Goal: Information Seeking & Learning: Learn about a topic

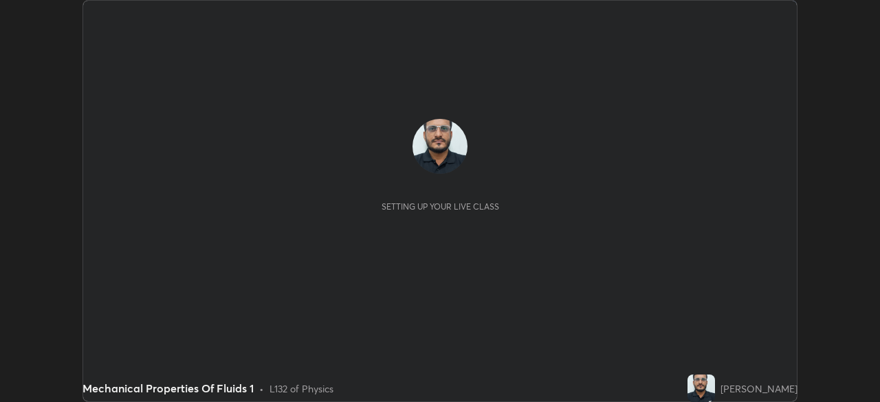
scroll to position [402, 880]
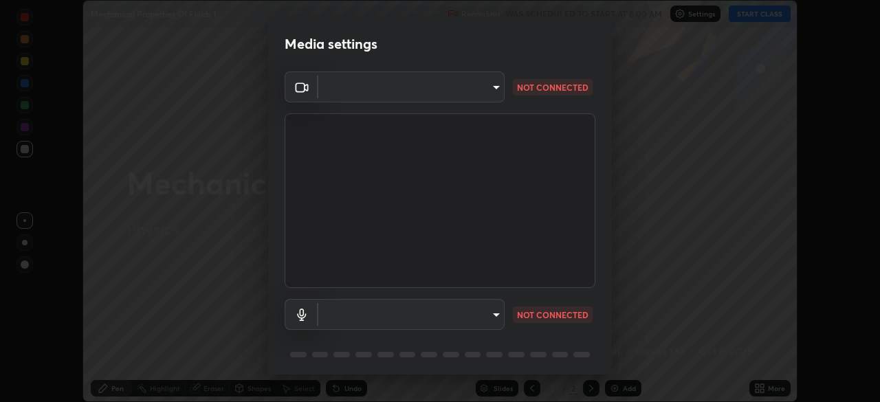
type input "ddeb460be698feac5301e169f53eca599c89e620ae617368e30cc776484c20c4"
type input "default"
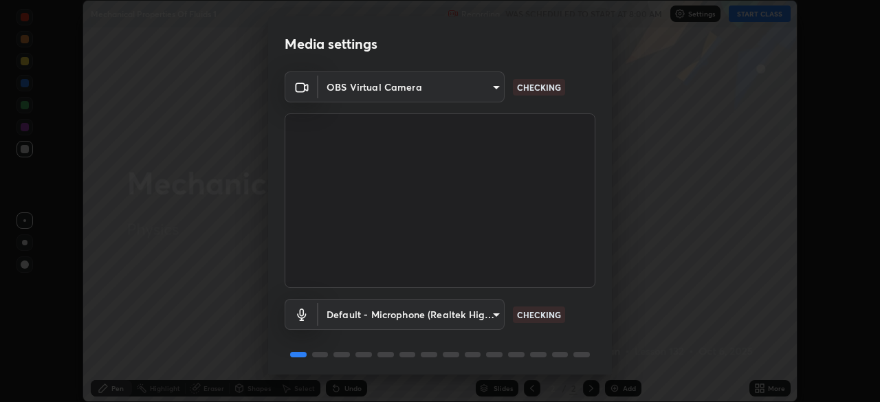
scroll to position [49, 0]
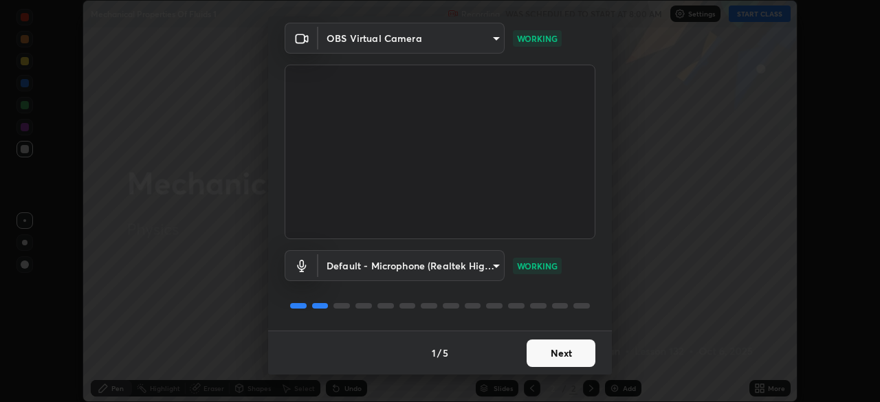
click at [544, 356] on button "Next" at bounding box center [560, 352] width 69 height 27
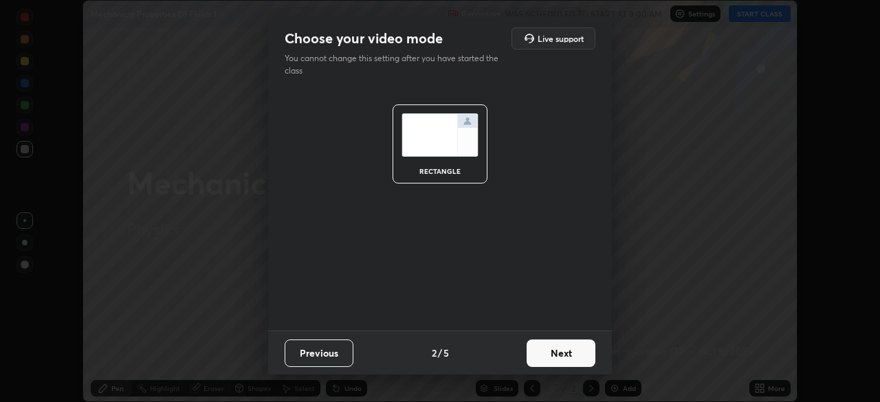
click at [550, 357] on button "Next" at bounding box center [560, 352] width 69 height 27
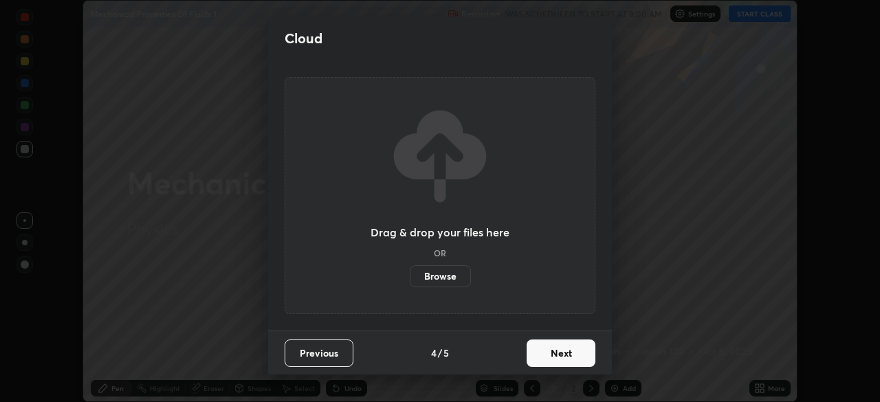
click at [548, 353] on button "Next" at bounding box center [560, 352] width 69 height 27
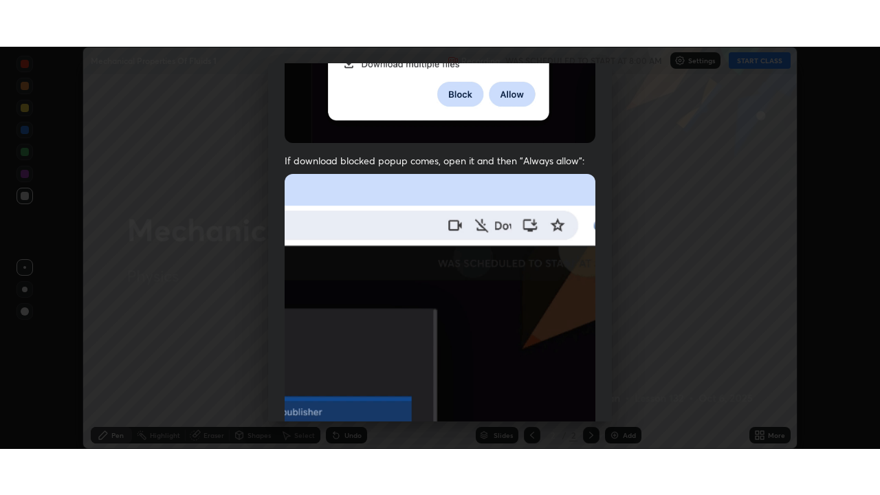
scroll to position [329, 0]
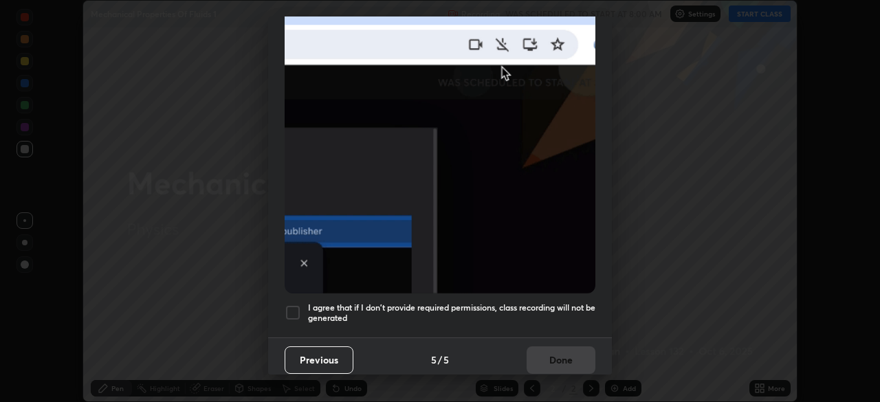
click at [298, 305] on div at bounding box center [292, 312] width 16 height 16
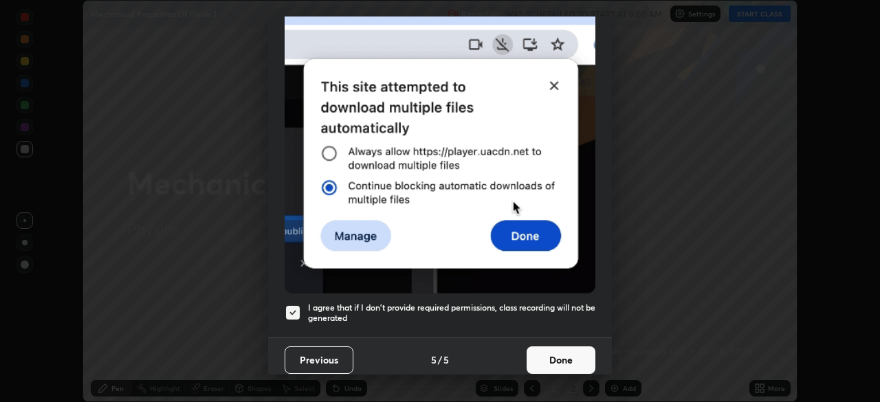
click at [546, 356] on button "Done" at bounding box center [560, 359] width 69 height 27
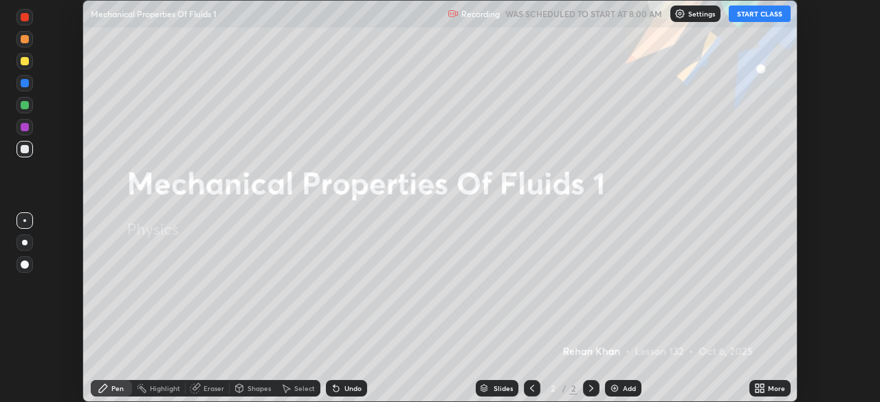
click at [759, 14] on button "START CLASS" at bounding box center [759, 13] width 62 height 16
click at [769, 395] on div "More" at bounding box center [769, 388] width 41 height 16
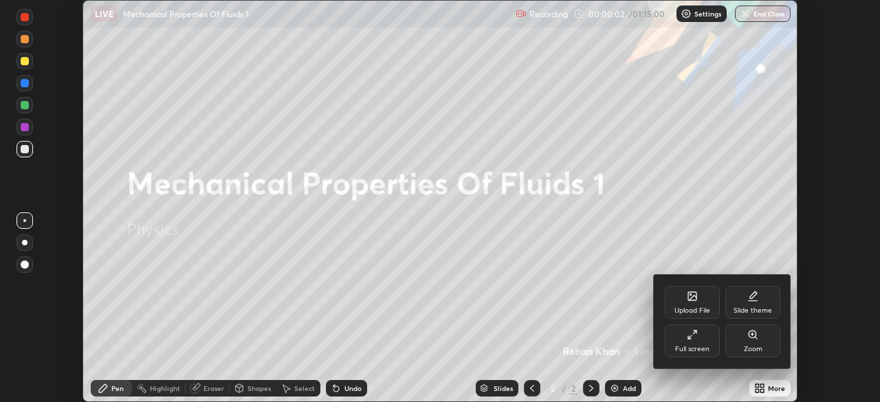
click at [695, 344] on div "Full screen" at bounding box center [691, 340] width 55 height 33
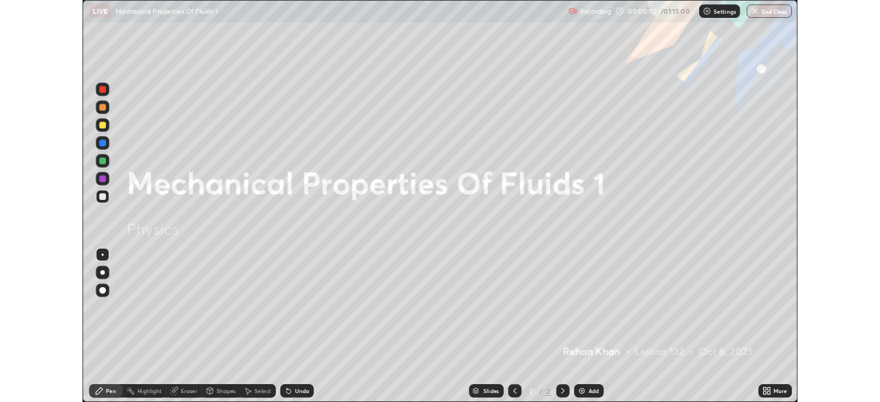
scroll to position [495, 880]
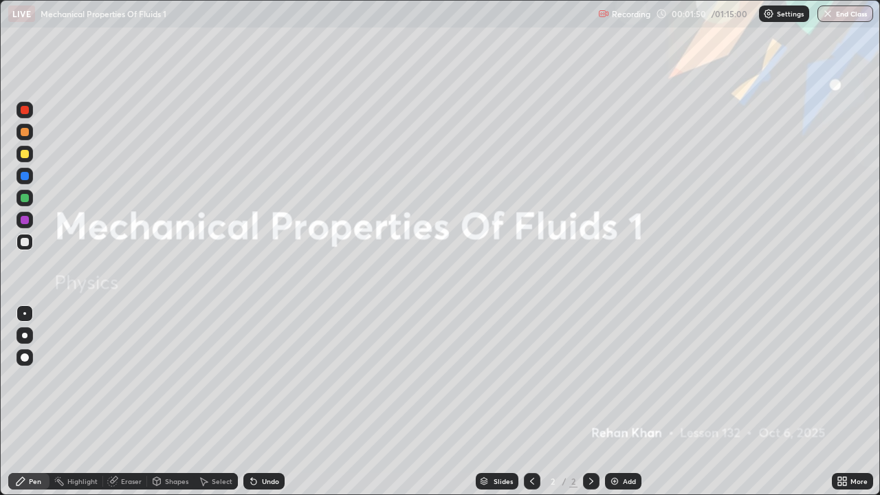
click at [628, 401] on div "Add" at bounding box center [629, 481] width 13 height 7
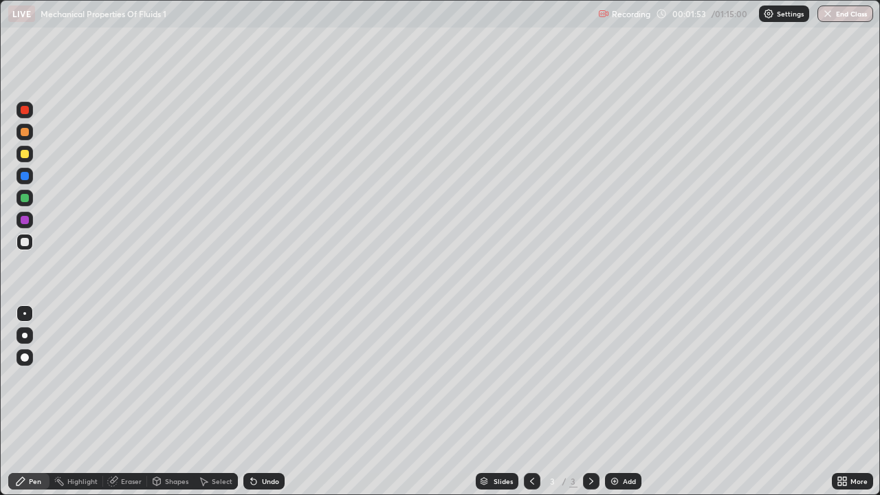
click at [25, 335] on div at bounding box center [24, 335] width 5 height 5
click at [20, 236] on div at bounding box center [24, 242] width 16 height 16
click at [122, 401] on div "Eraser" at bounding box center [125, 481] width 44 height 16
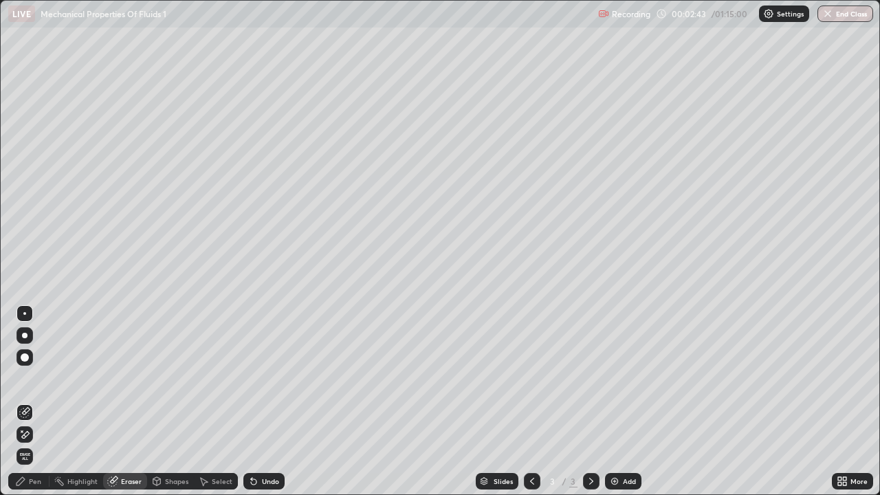
click at [34, 401] on div "Pen" at bounding box center [35, 481] width 12 height 7
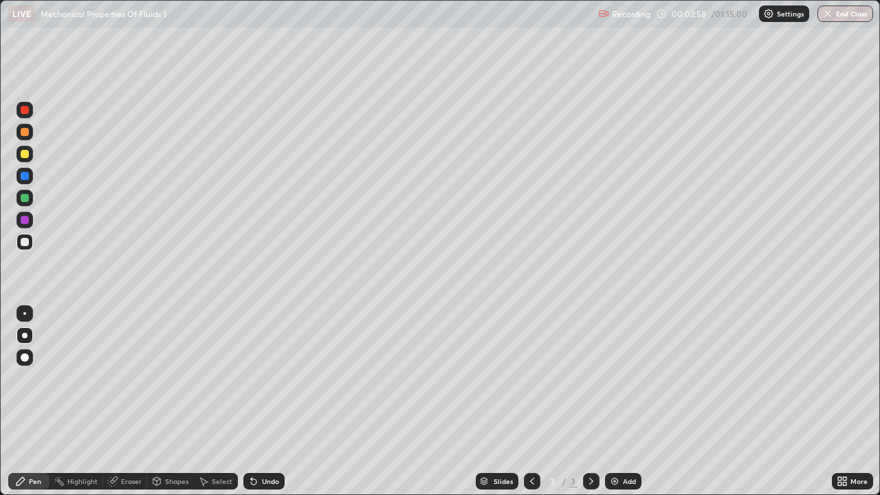
click at [27, 154] on div at bounding box center [25, 154] width 8 height 8
click at [25, 313] on div at bounding box center [24, 313] width 3 height 3
click at [22, 242] on div at bounding box center [25, 242] width 8 height 8
click at [115, 401] on icon at bounding box center [112, 481] width 11 height 11
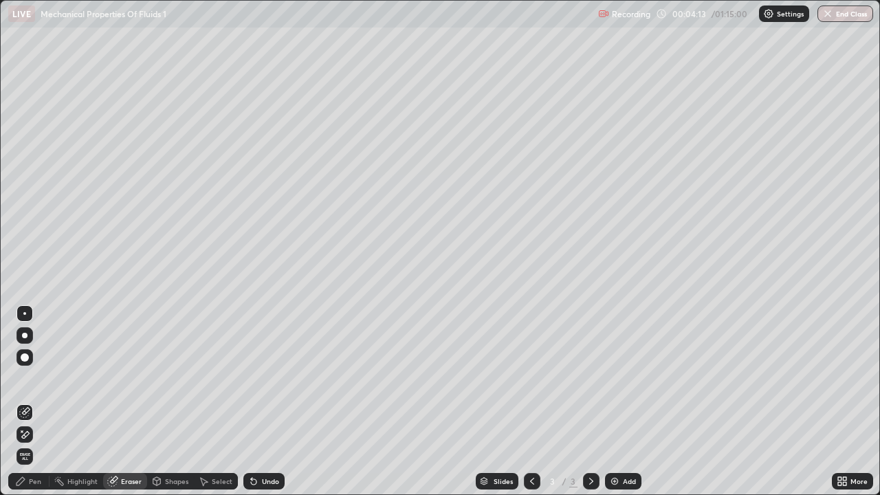
click at [37, 401] on div "Pen" at bounding box center [28, 481] width 41 height 16
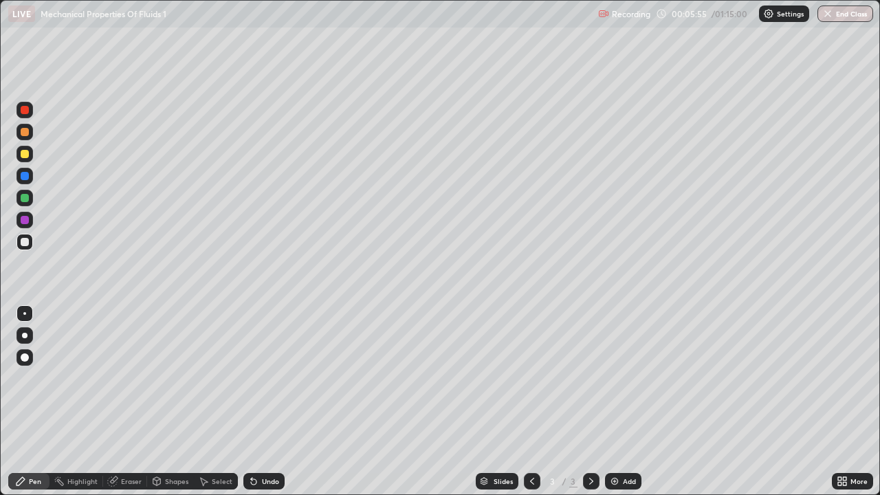
click at [24, 176] on div at bounding box center [25, 176] width 8 height 8
click at [25, 243] on div at bounding box center [25, 242] width 8 height 8
click at [25, 177] on div at bounding box center [25, 176] width 8 height 8
click at [19, 240] on div at bounding box center [24, 242] width 16 height 16
click at [168, 401] on div "Shapes" at bounding box center [170, 481] width 47 height 16
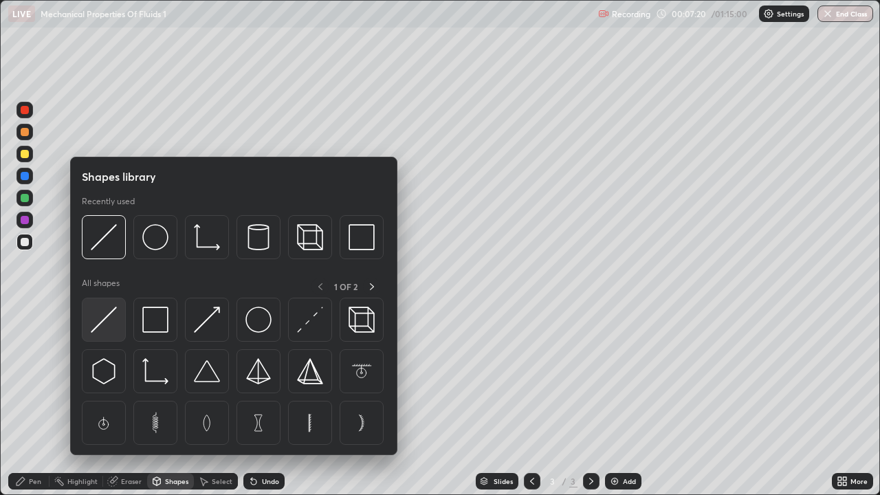
click at [103, 320] on img at bounding box center [104, 319] width 26 height 26
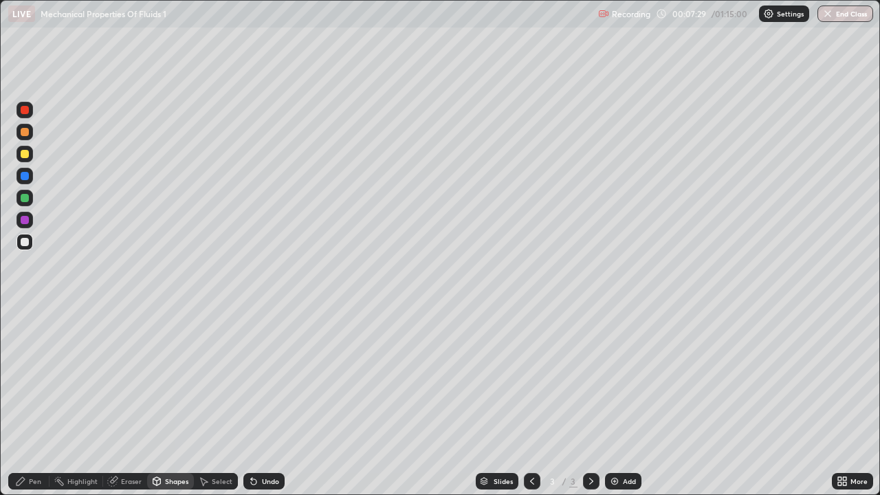
click at [37, 401] on div "Pen" at bounding box center [35, 481] width 12 height 7
click at [27, 156] on div at bounding box center [25, 154] width 8 height 8
click at [25, 241] on div at bounding box center [25, 242] width 8 height 8
click at [25, 133] on div at bounding box center [25, 132] width 8 height 8
click at [262, 401] on div "Undo" at bounding box center [270, 481] width 17 height 7
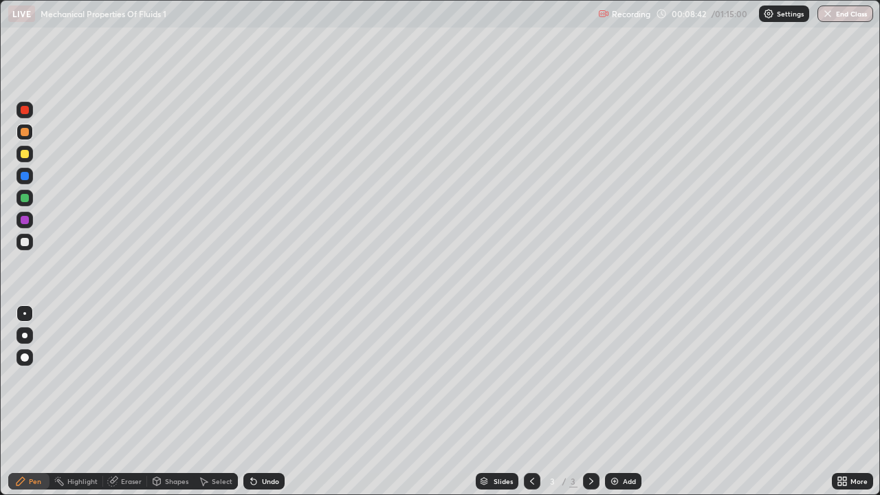
click at [26, 242] on div at bounding box center [25, 242] width 8 height 8
click at [133, 401] on div "Eraser" at bounding box center [131, 481] width 21 height 7
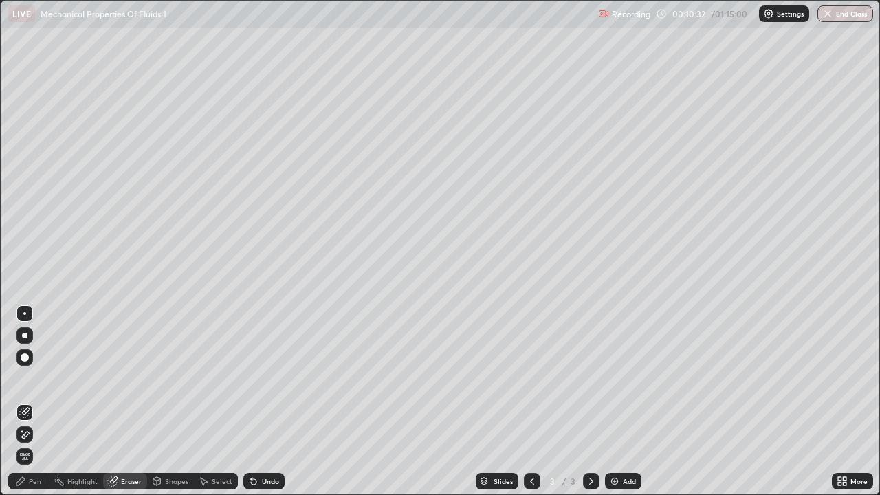
click at [39, 401] on div "Pen" at bounding box center [35, 481] width 12 height 7
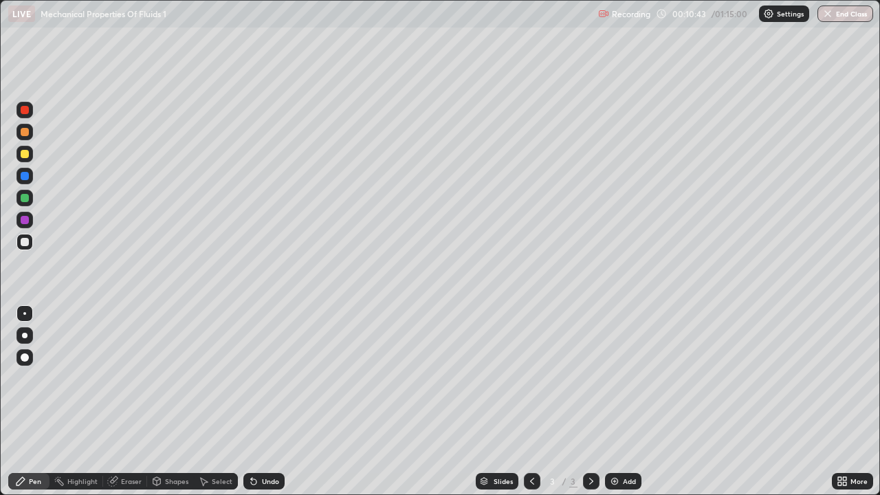
click at [256, 401] on div "Undo" at bounding box center [263, 481] width 41 height 16
click at [627, 401] on div "Add" at bounding box center [629, 481] width 13 height 7
click at [23, 157] on div at bounding box center [25, 154] width 8 height 8
click at [22, 242] on div at bounding box center [25, 242] width 8 height 8
click at [24, 155] on div at bounding box center [25, 154] width 8 height 8
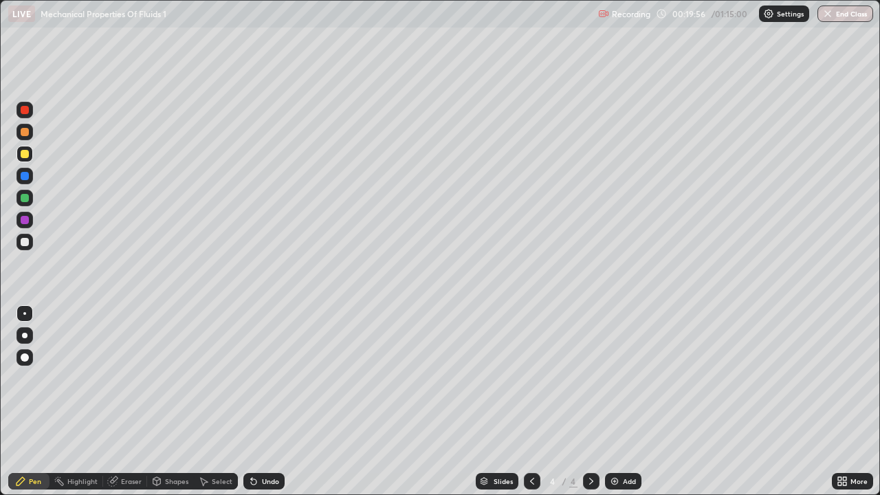
click at [27, 133] on div at bounding box center [25, 132] width 8 height 8
click at [526, 401] on icon at bounding box center [531, 481] width 11 height 11
click at [590, 401] on icon at bounding box center [590, 481] width 11 height 11
click at [23, 243] on div at bounding box center [25, 242] width 8 height 8
click at [21, 177] on div at bounding box center [25, 176] width 8 height 8
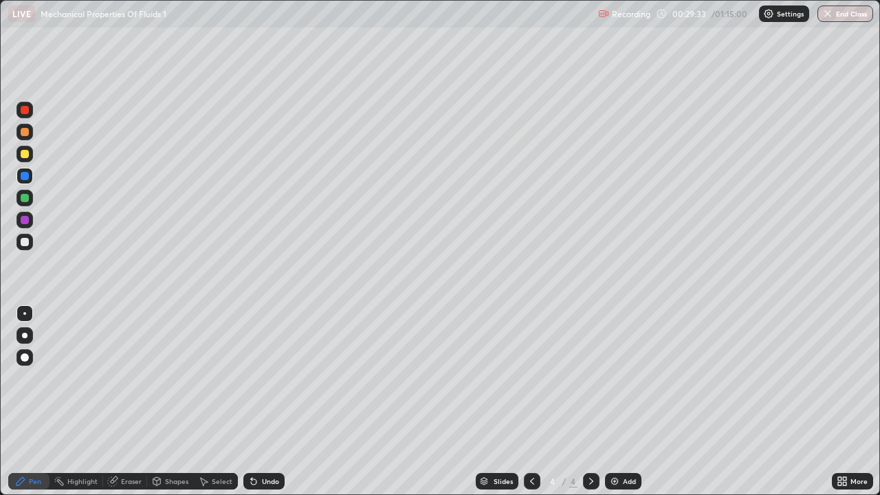
click at [26, 243] on div at bounding box center [25, 242] width 8 height 8
click at [26, 156] on div at bounding box center [25, 154] width 8 height 8
click at [175, 401] on div "Shapes" at bounding box center [170, 481] width 47 height 16
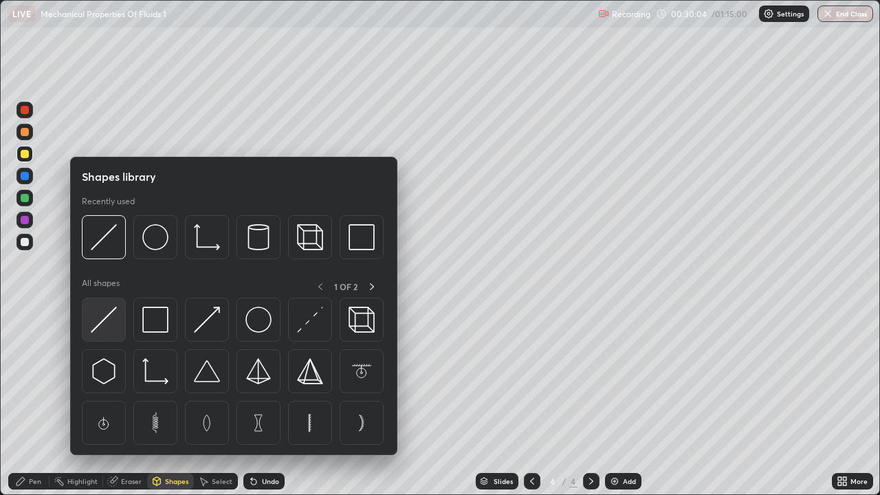
click at [113, 319] on img at bounding box center [104, 319] width 26 height 26
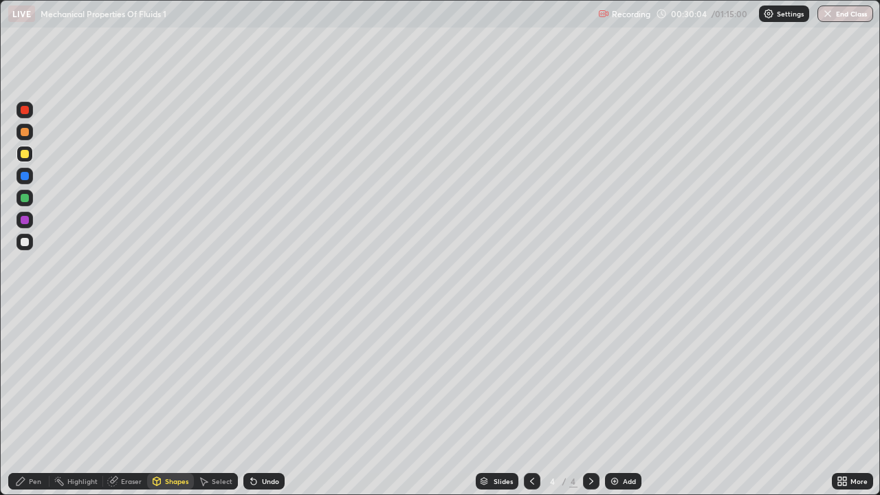
click at [27, 244] on div at bounding box center [25, 242] width 8 height 8
click at [35, 401] on div "Pen" at bounding box center [35, 481] width 12 height 7
click at [25, 155] on div at bounding box center [25, 154] width 8 height 8
click at [25, 135] on div at bounding box center [25, 132] width 8 height 8
click at [23, 157] on div at bounding box center [25, 154] width 8 height 8
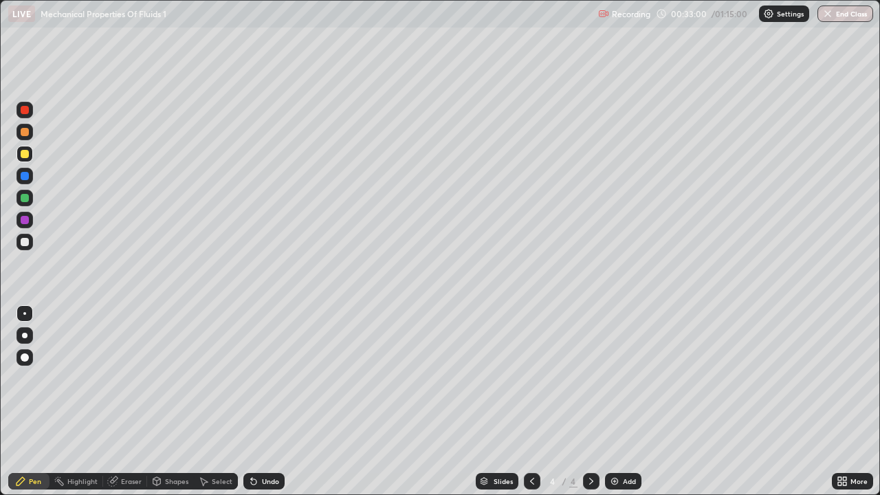
click at [262, 401] on div "Undo" at bounding box center [263, 481] width 41 height 16
click at [262, 401] on div "Undo" at bounding box center [270, 481] width 17 height 7
click at [259, 401] on div "Undo" at bounding box center [263, 481] width 41 height 16
click at [24, 113] on div at bounding box center [25, 110] width 8 height 8
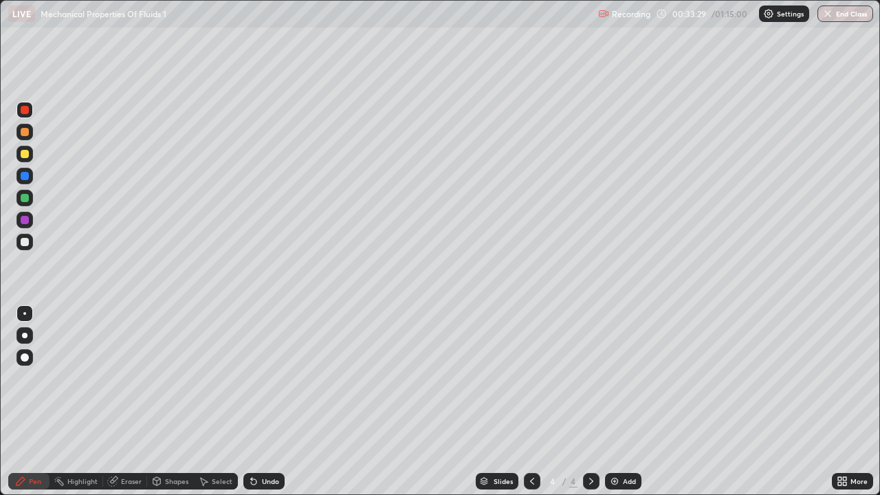
click at [21, 245] on div at bounding box center [25, 242] width 8 height 8
click at [268, 401] on div "Undo" at bounding box center [270, 481] width 17 height 7
click at [267, 401] on div "Undo" at bounding box center [270, 481] width 17 height 7
click at [30, 199] on div at bounding box center [24, 198] width 16 height 16
click at [25, 154] on div at bounding box center [25, 154] width 8 height 8
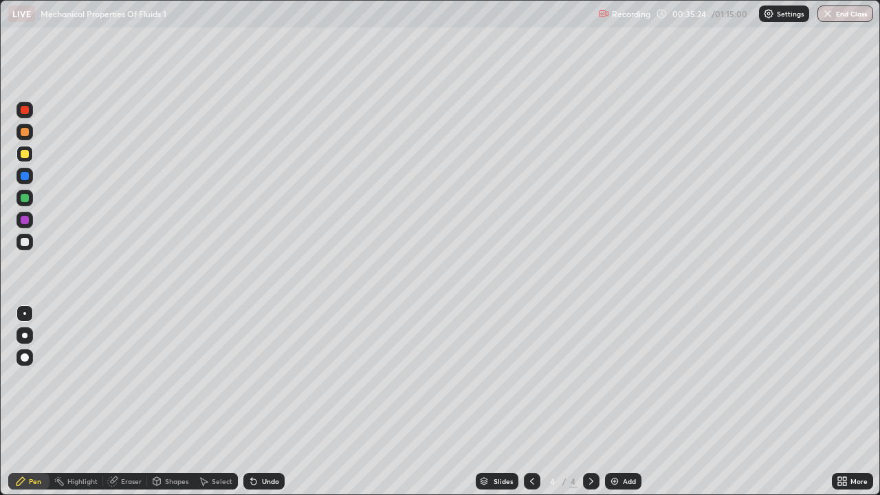
click at [28, 241] on div at bounding box center [25, 242] width 8 height 8
click at [254, 401] on div "Undo" at bounding box center [263, 481] width 41 height 16
click at [252, 401] on icon at bounding box center [253, 481] width 5 height 5
click at [251, 401] on icon at bounding box center [253, 481] width 5 height 5
click at [25, 177] on div at bounding box center [25, 176] width 8 height 8
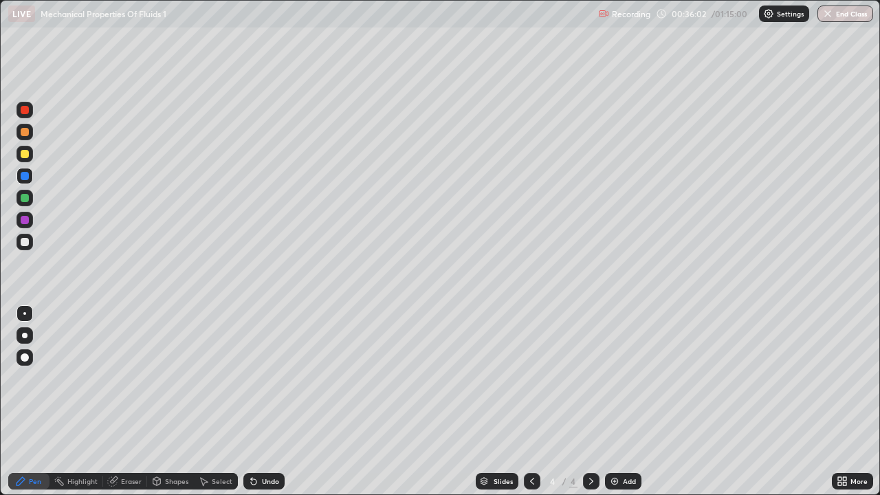
click at [27, 205] on div at bounding box center [24, 198] width 16 height 16
click at [23, 156] on div at bounding box center [25, 154] width 8 height 8
click at [625, 401] on div "Add" at bounding box center [623, 481] width 36 height 16
click at [21, 241] on div at bounding box center [25, 242] width 8 height 8
click at [27, 153] on div at bounding box center [25, 154] width 8 height 8
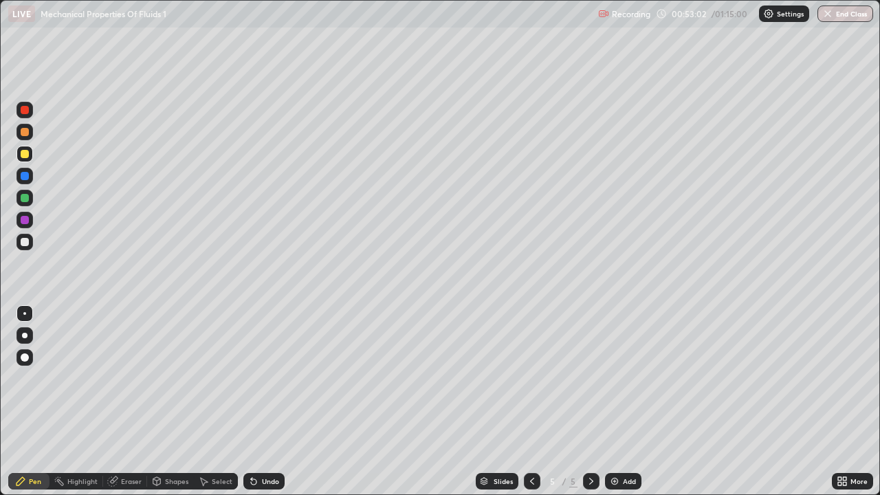
click at [25, 243] on div at bounding box center [25, 242] width 8 height 8
click at [24, 157] on div at bounding box center [25, 154] width 8 height 8
click at [25, 133] on div at bounding box center [25, 132] width 8 height 8
click at [262, 401] on div "Undo" at bounding box center [270, 481] width 17 height 7
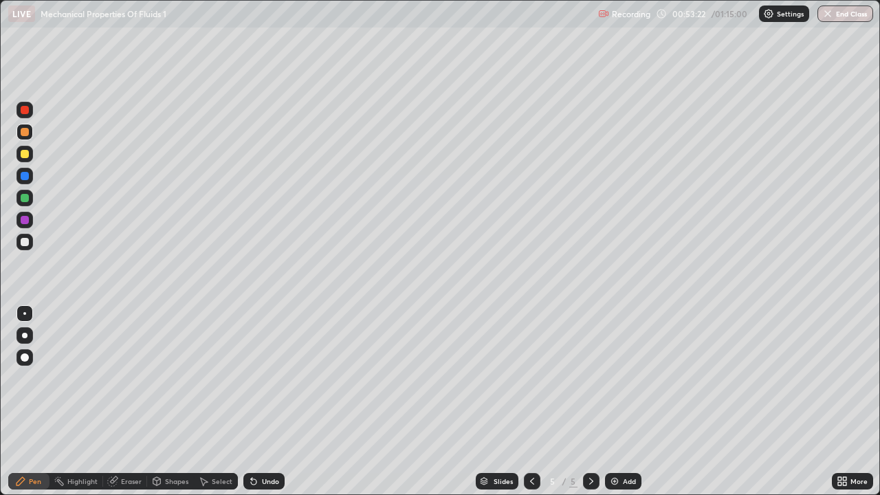
click at [263, 401] on div "Undo" at bounding box center [270, 481] width 17 height 7
click at [264, 401] on div "Undo" at bounding box center [263, 481] width 41 height 16
click at [267, 401] on div "Undo" at bounding box center [270, 481] width 17 height 7
click at [266, 401] on div "Undo" at bounding box center [270, 481] width 17 height 7
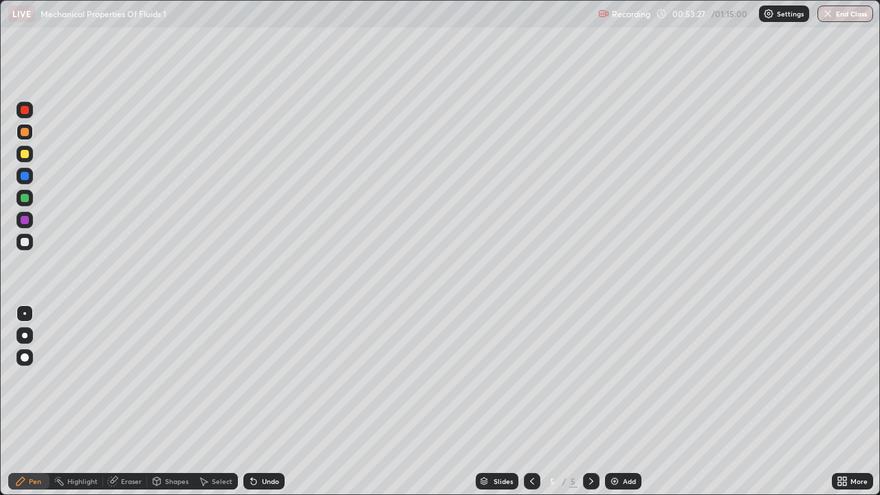
click at [265, 401] on div "Undo" at bounding box center [270, 481] width 17 height 7
click at [25, 241] on div at bounding box center [25, 242] width 8 height 8
click at [23, 176] on div at bounding box center [25, 176] width 8 height 8
click at [23, 245] on div at bounding box center [25, 242] width 8 height 8
click at [22, 157] on div at bounding box center [25, 154] width 8 height 8
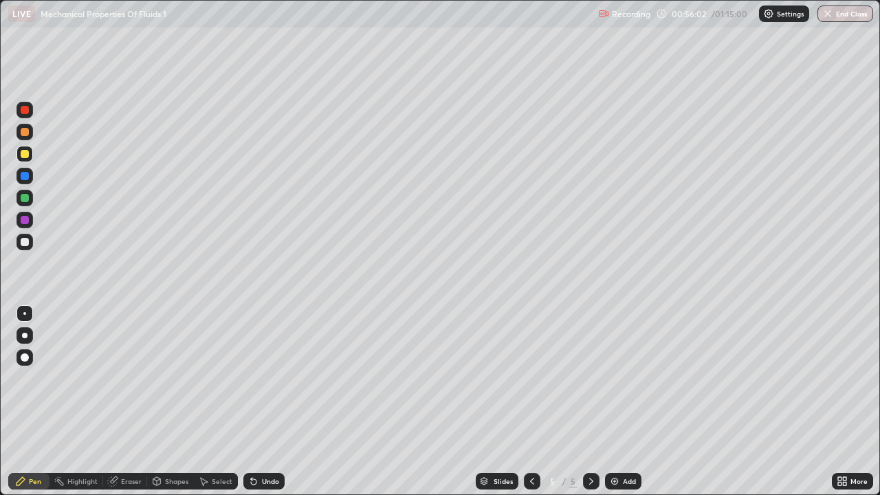
click at [22, 243] on div at bounding box center [25, 242] width 8 height 8
click at [261, 401] on div "Undo" at bounding box center [263, 481] width 41 height 16
click at [267, 401] on div "Undo" at bounding box center [263, 481] width 41 height 16
click at [266, 401] on div "Undo" at bounding box center [270, 481] width 17 height 7
click at [267, 401] on div "Undo" at bounding box center [270, 481] width 17 height 7
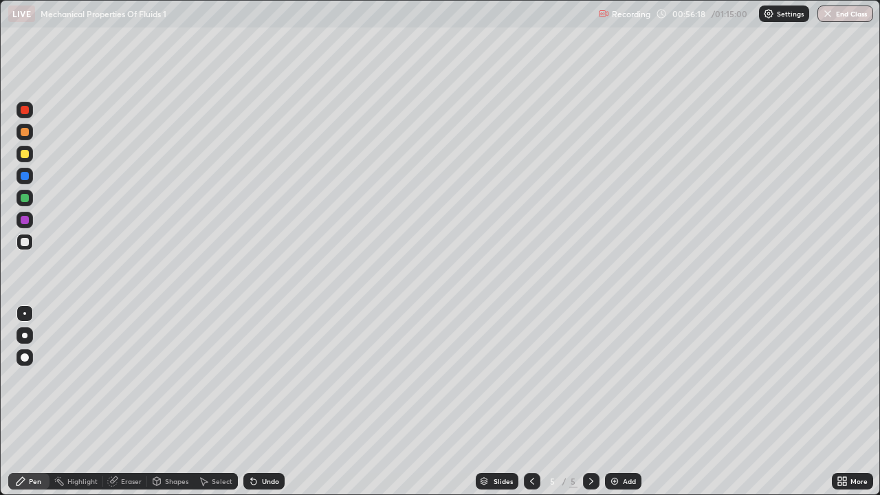
click at [265, 401] on div "Undo" at bounding box center [270, 481] width 17 height 7
click at [266, 401] on div "Undo" at bounding box center [270, 481] width 17 height 7
click at [21, 198] on div at bounding box center [25, 198] width 8 height 8
click at [25, 241] on div at bounding box center [25, 242] width 8 height 8
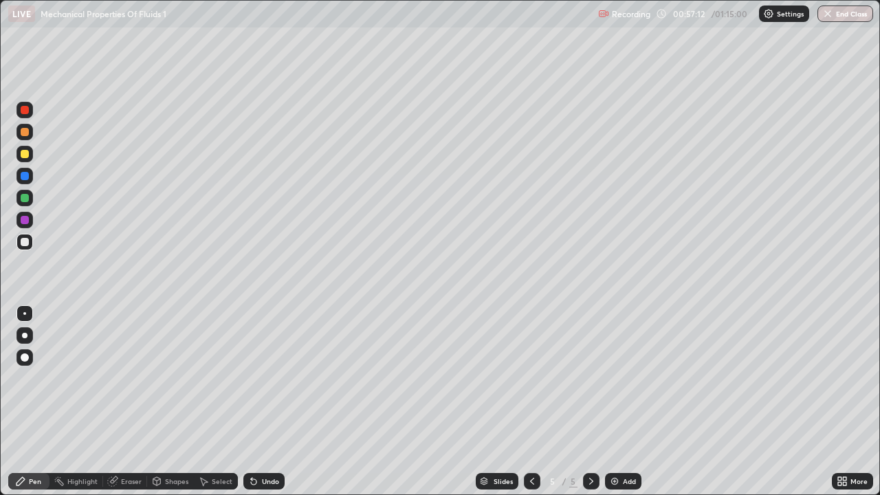
click at [25, 133] on div at bounding box center [25, 132] width 8 height 8
click at [638, 401] on div "Slides 5 / 5 Add" at bounding box center [557, 480] width 547 height 27
click at [640, 401] on div "Add" at bounding box center [623, 481] width 36 height 16
click at [532, 401] on icon at bounding box center [531, 481] width 11 height 11
click at [258, 401] on div "Undo" at bounding box center [263, 481] width 41 height 16
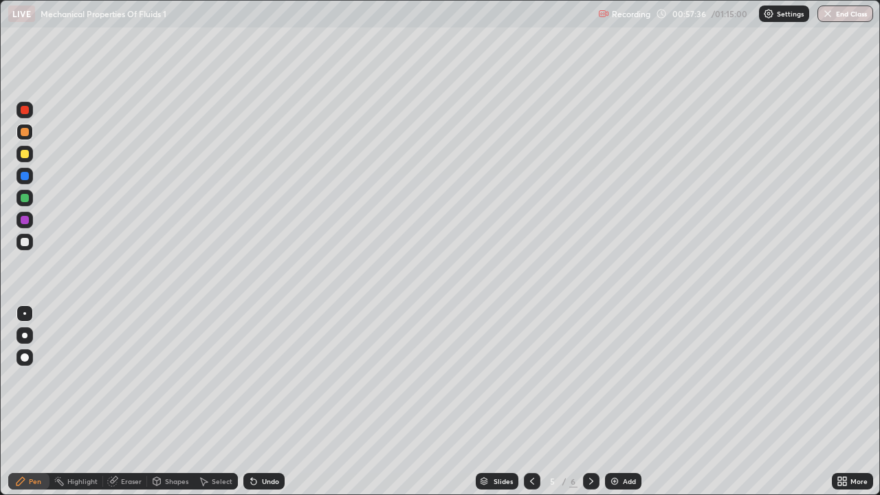
click at [262, 401] on div "Undo" at bounding box center [270, 481] width 17 height 7
click at [263, 401] on div "Undo" at bounding box center [270, 481] width 17 height 7
click at [262, 401] on div "Undo" at bounding box center [270, 481] width 17 height 7
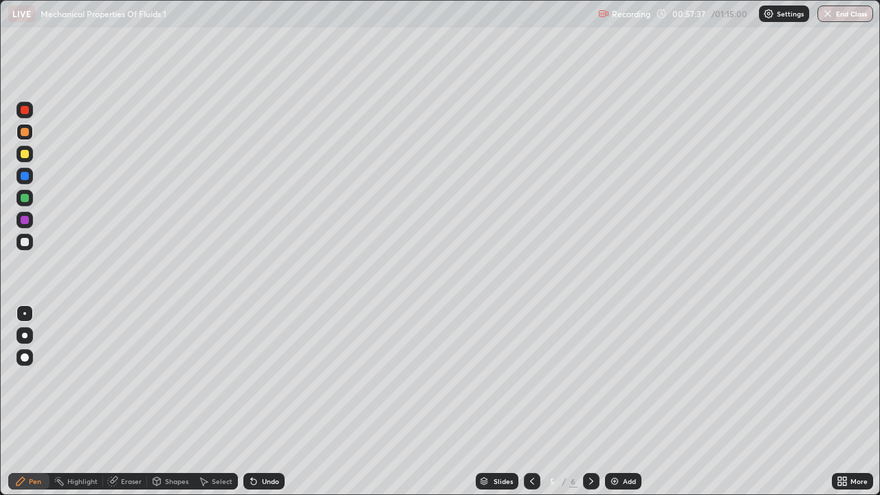
click at [265, 401] on div "Undo" at bounding box center [270, 481] width 17 height 7
click at [264, 401] on div "Undo" at bounding box center [270, 481] width 17 height 7
click at [262, 401] on div "Undo" at bounding box center [270, 481] width 17 height 7
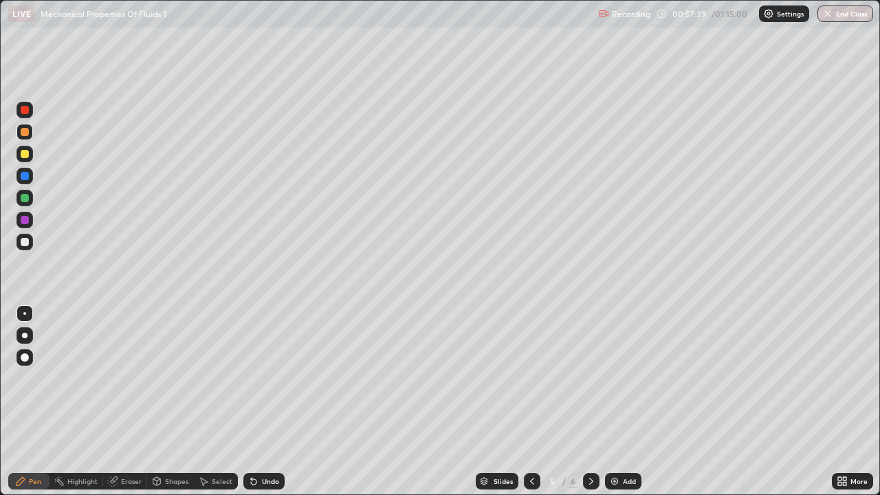
click at [262, 401] on div "Undo" at bounding box center [270, 481] width 17 height 7
click at [266, 401] on div "Undo" at bounding box center [270, 481] width 17 height 7
click at [27, 157] on div at bounding box center [25, 154] width 8 height 8
click at [264, 401] on div "Undo" at bounding box center [263, 481] width 41 height 16
click at [616, 401] on img at bounding box center [614, 481] width 11 height 11
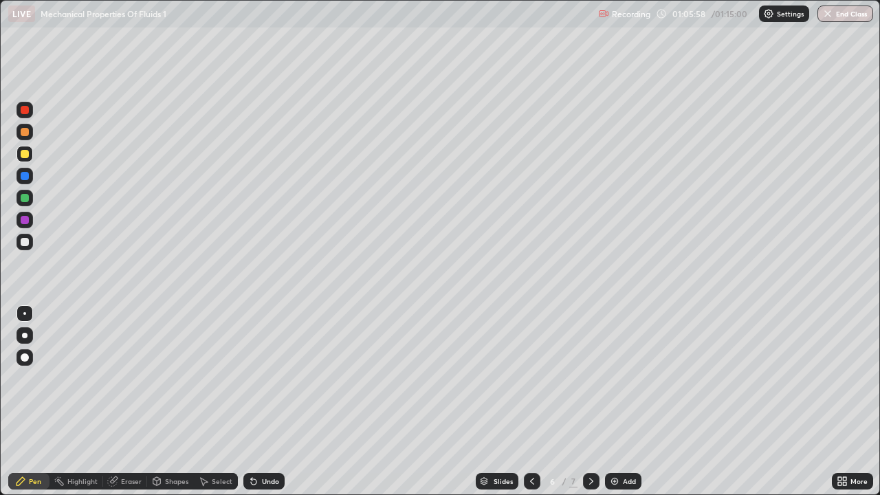
click at [26, 243] on div at bounding box center [25, 242] width 8 height 8
click at [262, 401] on div "Undo" at bounding box center [263, 481] width 41 height 16
click at [259, 401] on div "Undo" at bounding box center [263, 481] width 41 height 16
click at [262, 401] on div "Undo" at bounding box center [270, 481] width 17 height 7
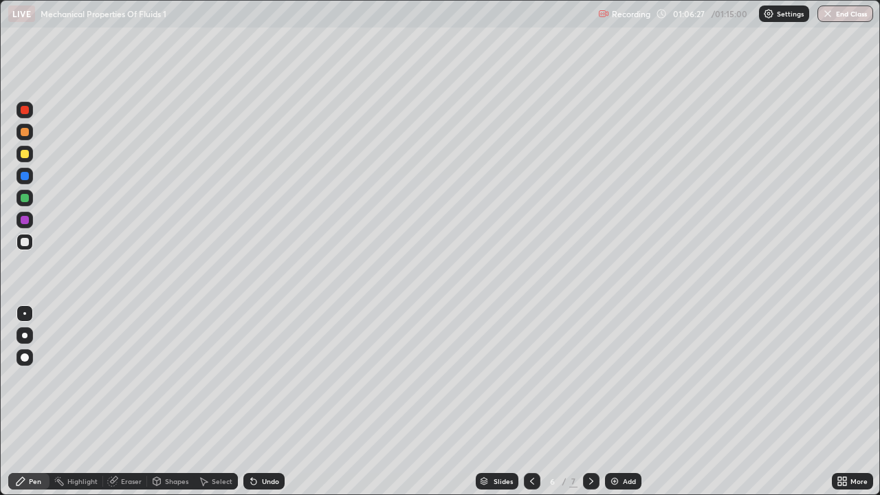
click at [262, 401] on div "Undo" at bounding box center [270, 481] width 17 height 7
click at [258, 401] on div "Undo" at bounding box center [263, 481] width 41 height 16
click at [257, 401] on div "Undo" at bounding box center [263, 481] width 41 height 16
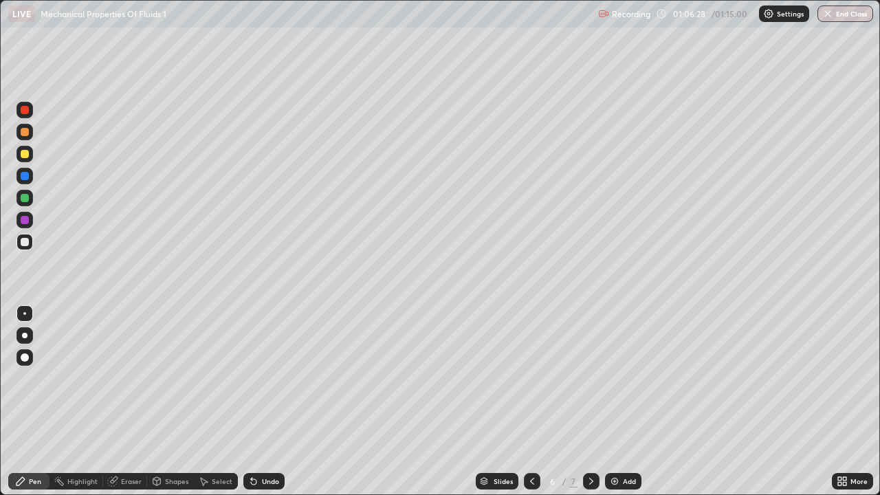
click at [256, 401] on icon at bounding box center [253, 481] width 11 height 11
click at [257, 401] on icon at bounding box center [253, 481] width 11 height 11
click at [256, 401] on icon at bounding box center [253, 481] width 11 height 11
click at [22, 243] on div at bounding box center [25, 242] width 8 height 8
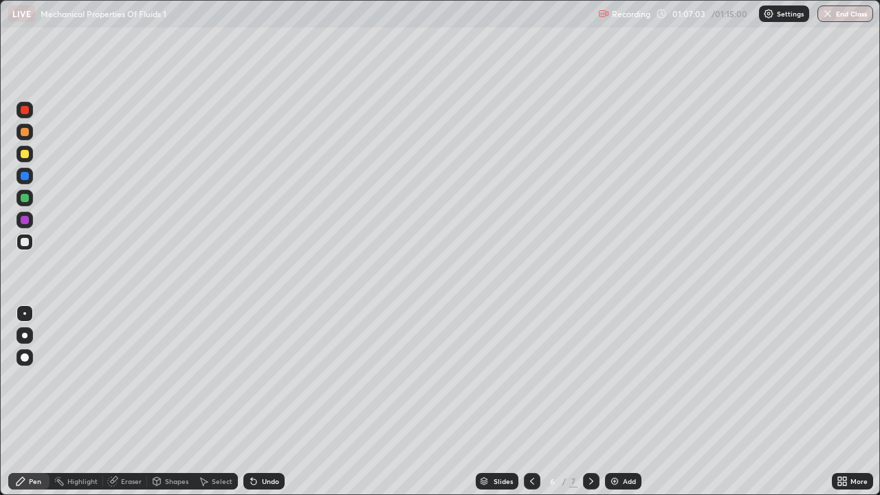
click at [23, 155] on div at bounding box center [25, 154] width 8 height 8
click at [21, 155] on div at bounding box center [25, 154] width 8 height 8
click at [23, 243] on div at bounding box center [25, 242] width 8 height 8
click at [24, 198] on div at bounding box center [25, 198] width 8 height 8
click at [25, 244] on div at bounding box center [25, 242] width 8 height 8
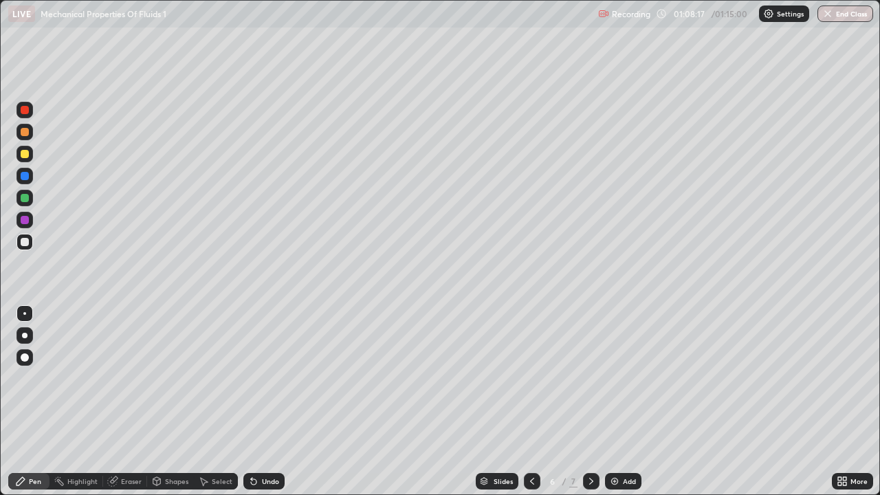
click at [23, 195] on div at bounding box center [25, 198] width 8 height 8
click at [28, 243] on div at bounding box center [25, 242] width 8 height 8
click at [25, 155] on div at bounding box center [25, 154] width 8 height 8
click at [269, 401] on div "Undo" at bounding box center [270, 481] width 17 height 7
click at [263, 401] on div "Undo" at bounding box center [263, 481] width 41 height 16
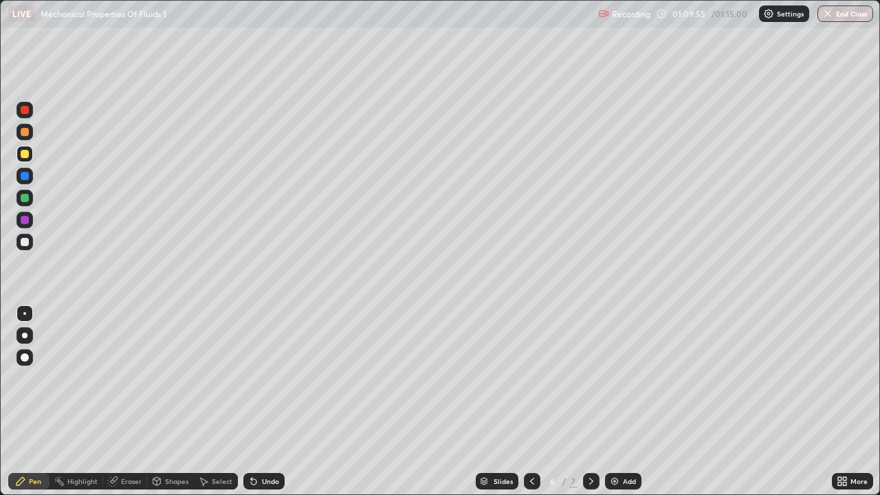
click at [263, 401] on div "Undo" at bounding box center [263, 481] width 41 height 16
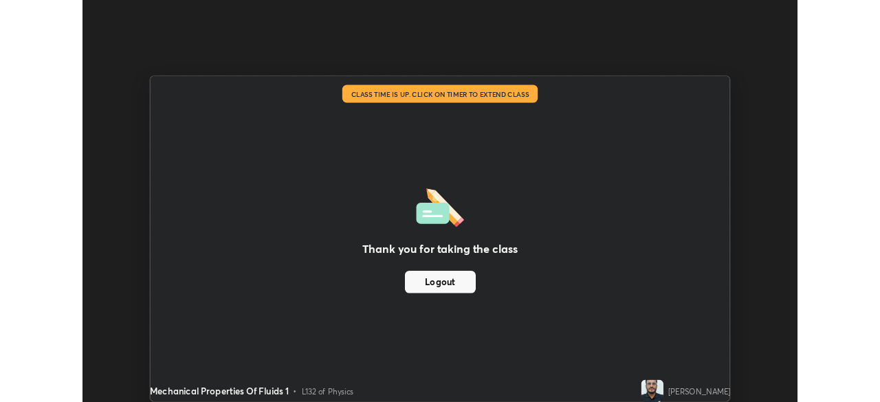
scroll to position [68315, 67838]
